Goal: Task Accomplishment & Management: Use online tool/utility

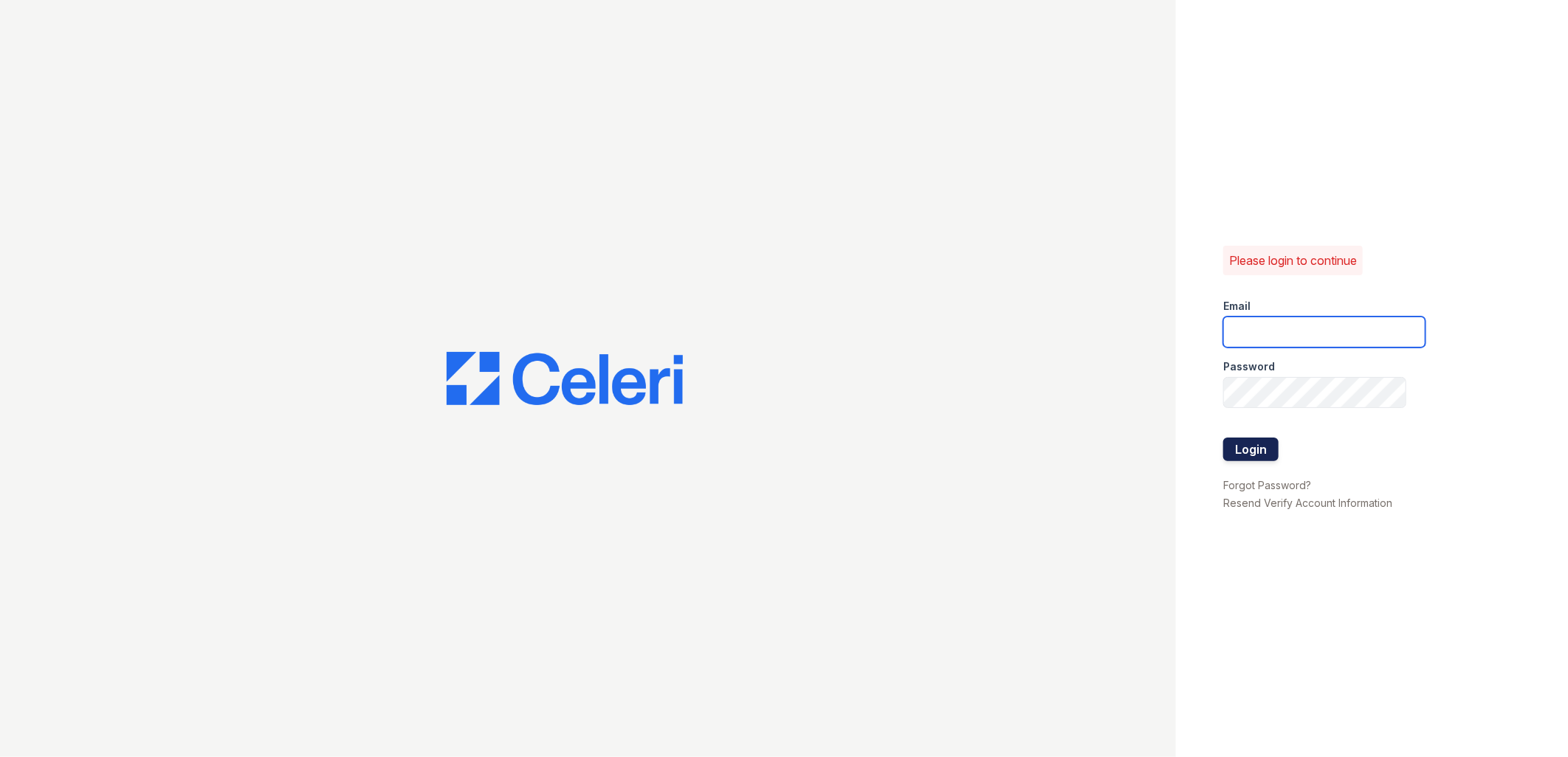
type input "[EMAIL_ADDRESS][DOMAIN_NAME]"
click at [1250, 453] on button "Login" at bounding box center [1251, 449] width 56 height 23
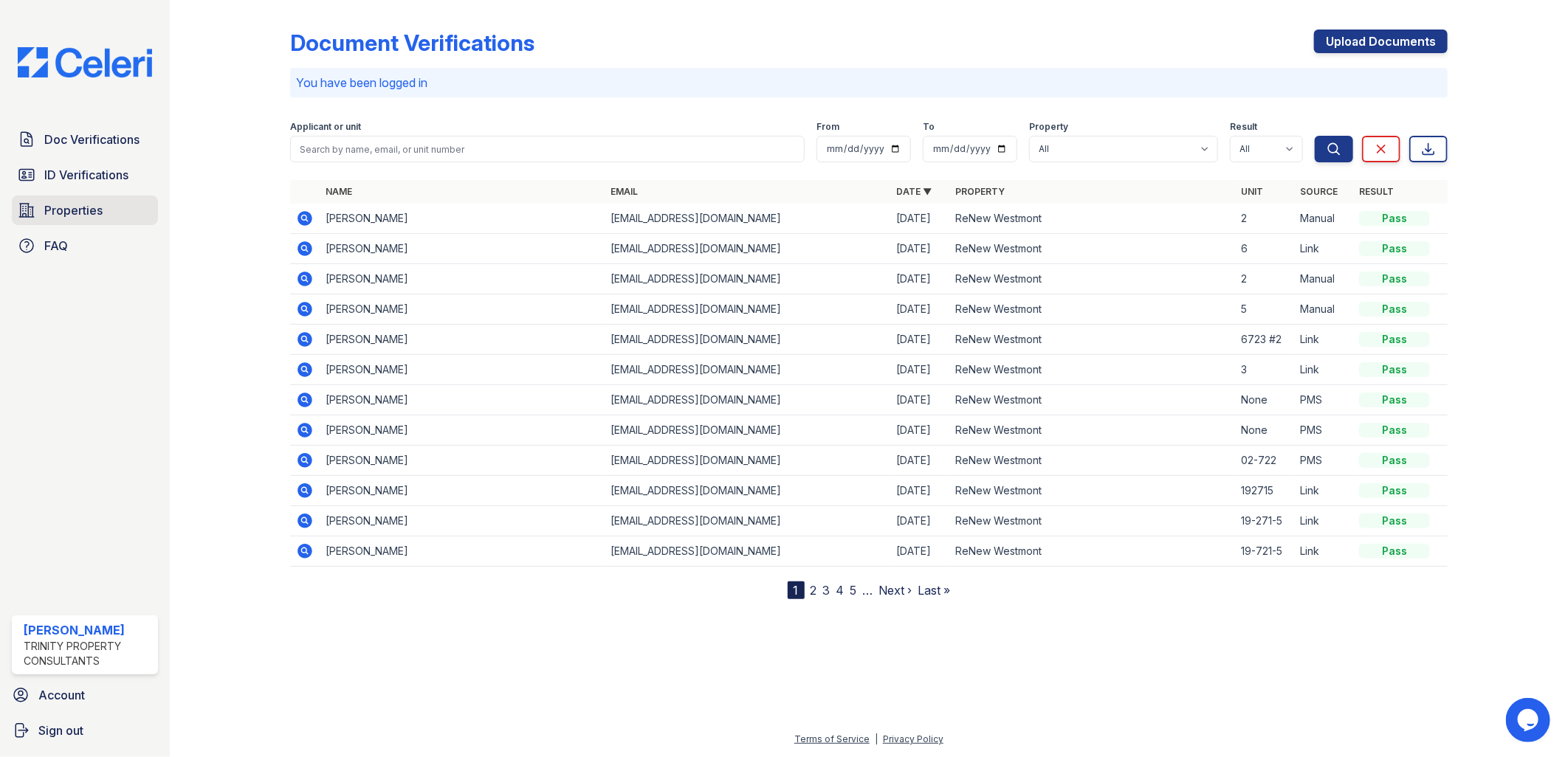
click at [81, 211] on span "Properties" at bounding box center [73, 210] width 58 height 18
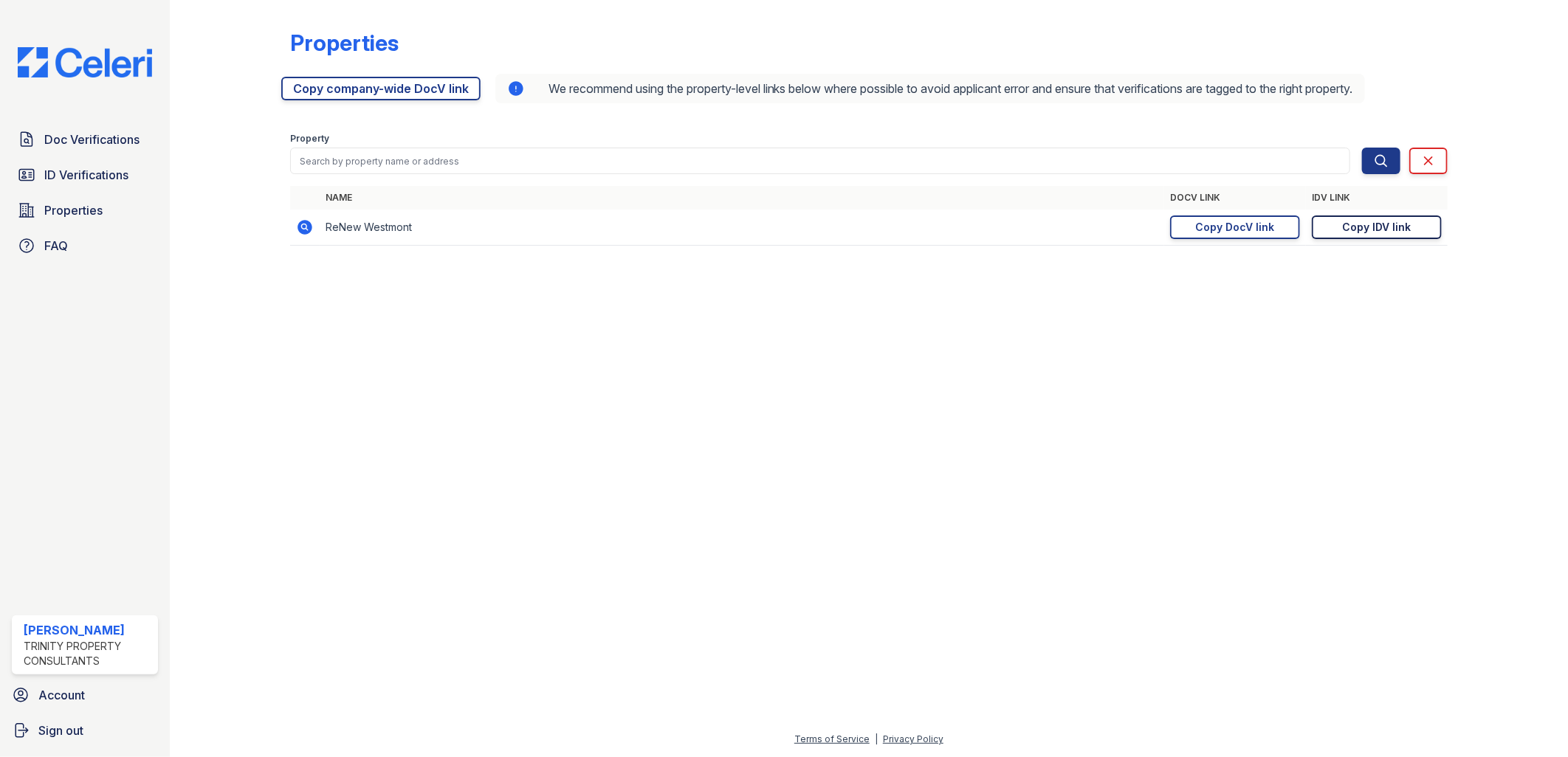
click at [1393, 225] on div "Copy IDV link" at bounding box center [1377, 227] width 68 height 14
